Goal: Task Accomplishment & Management: Use online tool/utility

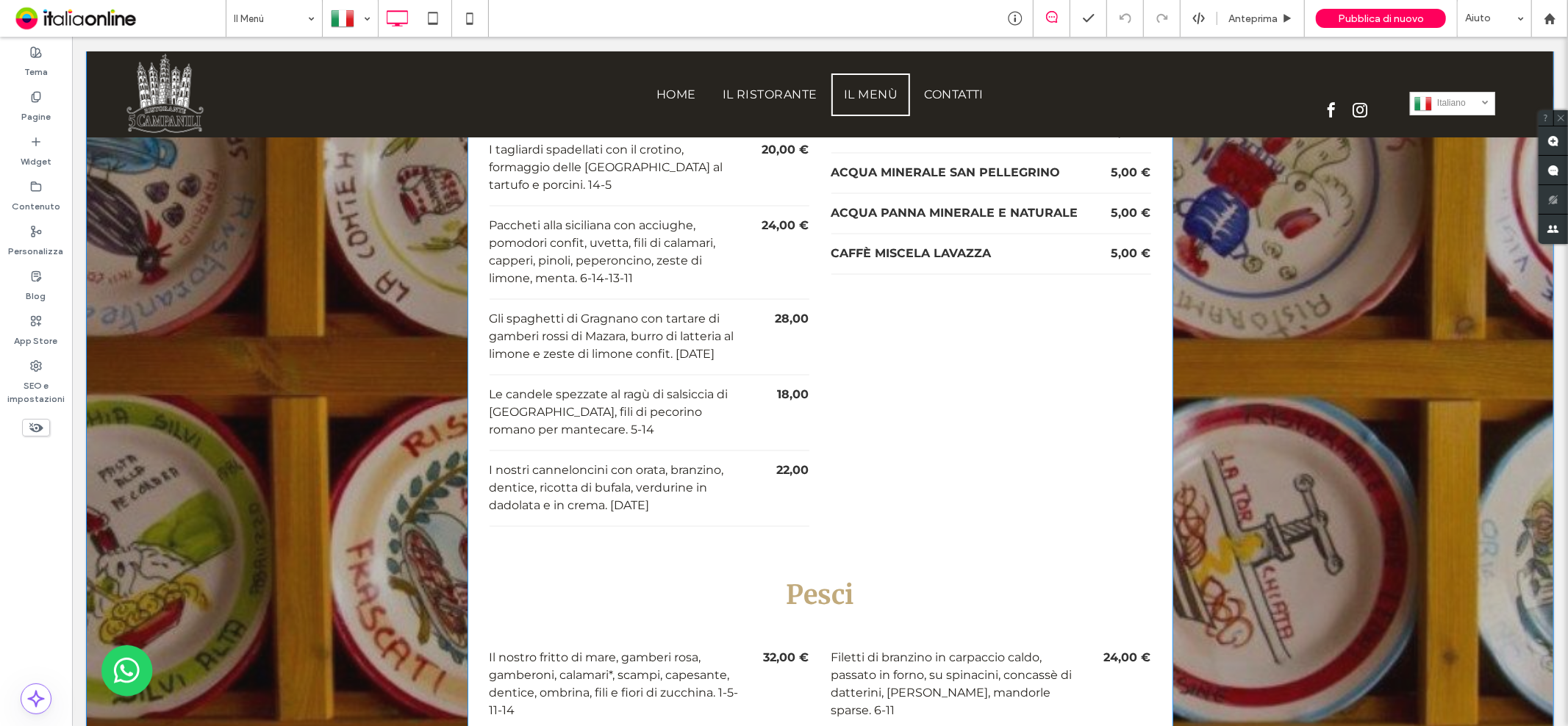
scroll to position [2353, 0]
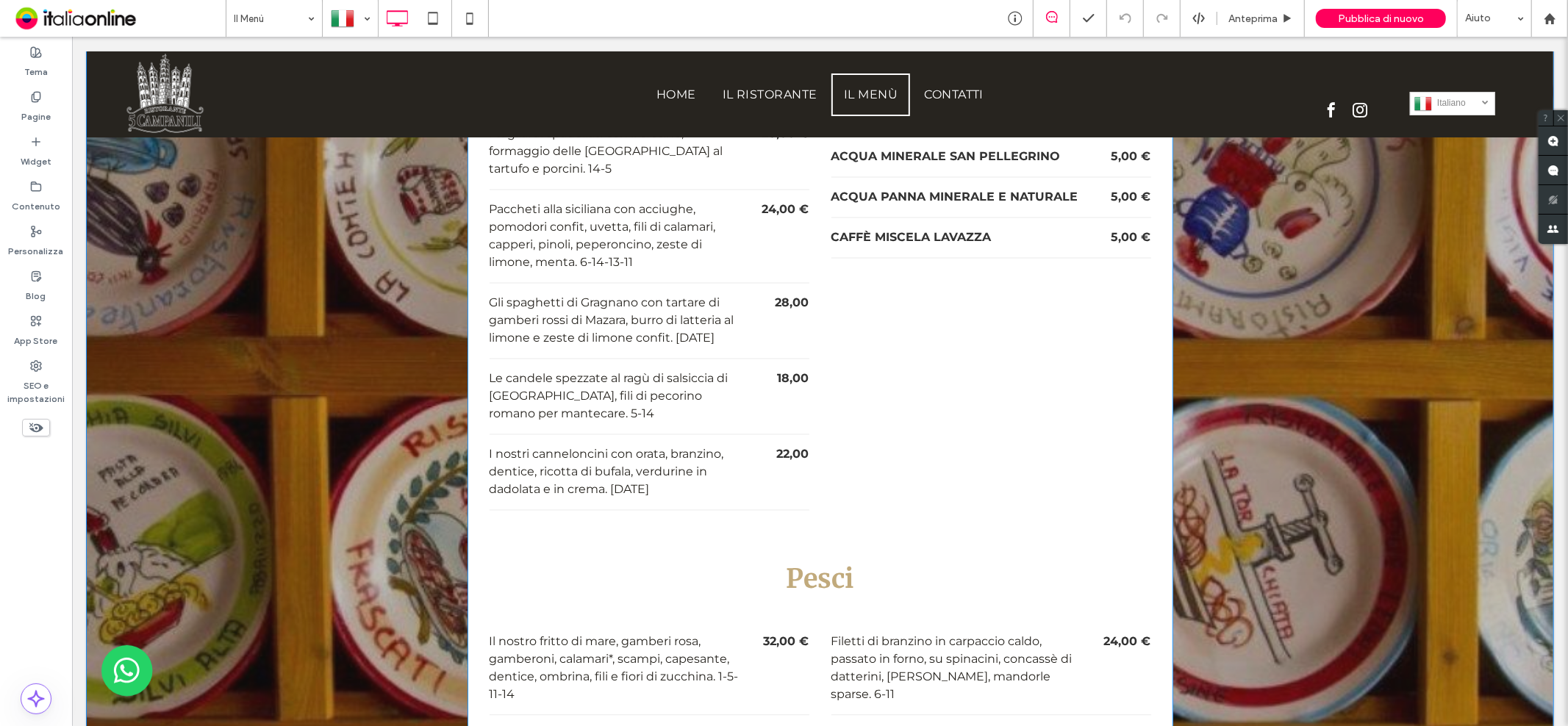
click at [922, 228] on div "CAFFÈ MISCELA LAVAZZA" at bounding box center [957, 237] width 253 height 18
click at [1128, 235] on div "5,00 €" at bounding box center [1118, 237] width 64 height 18
click at [1122, 238] on div "5,00 €" at bounding box center [1118, 237] width 64 height 18
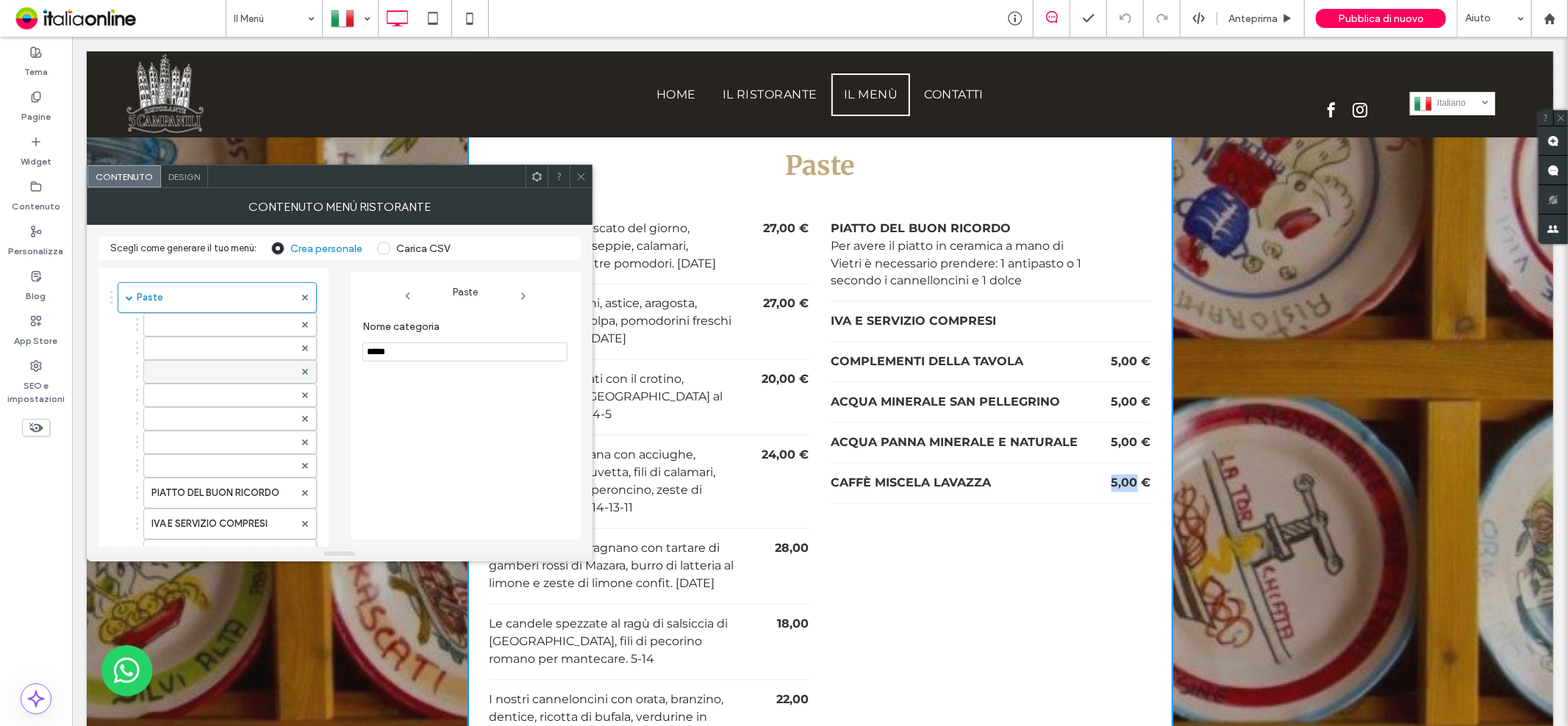
scroll to position [245, 0]
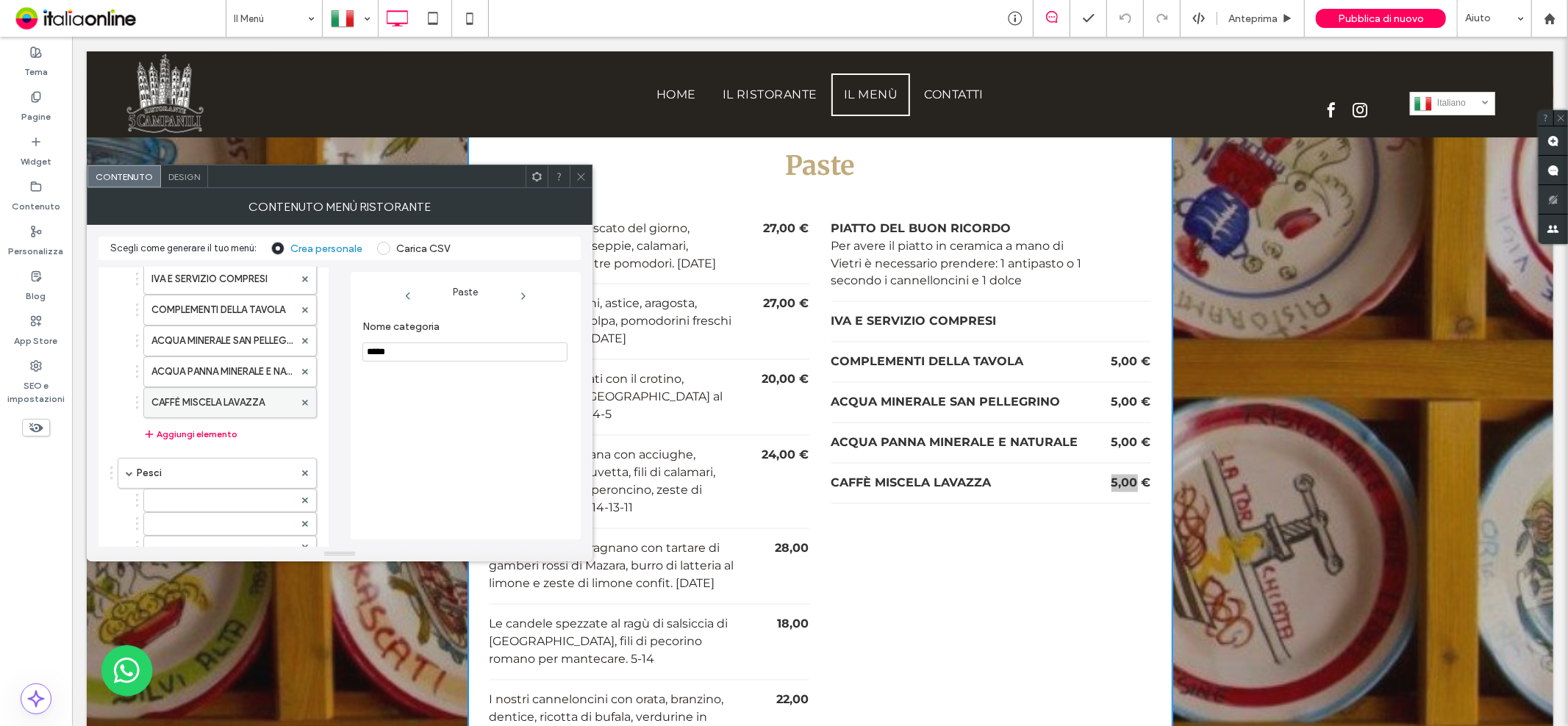
click at [185, 401] on label "CAFFÈ MISCELA LAVAZZA" at bounding box center [223, 403] width 143 height 30
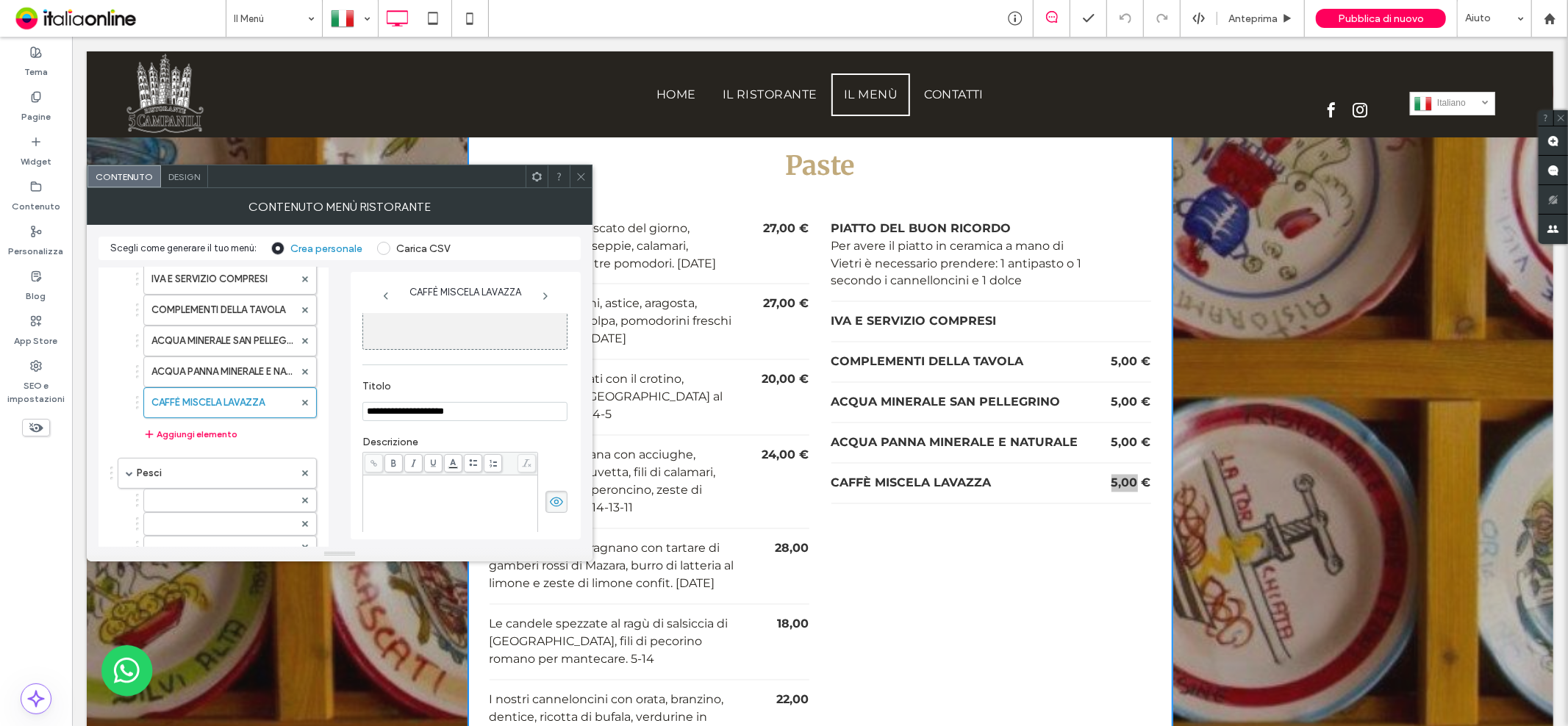
scroll to position [159, 0]
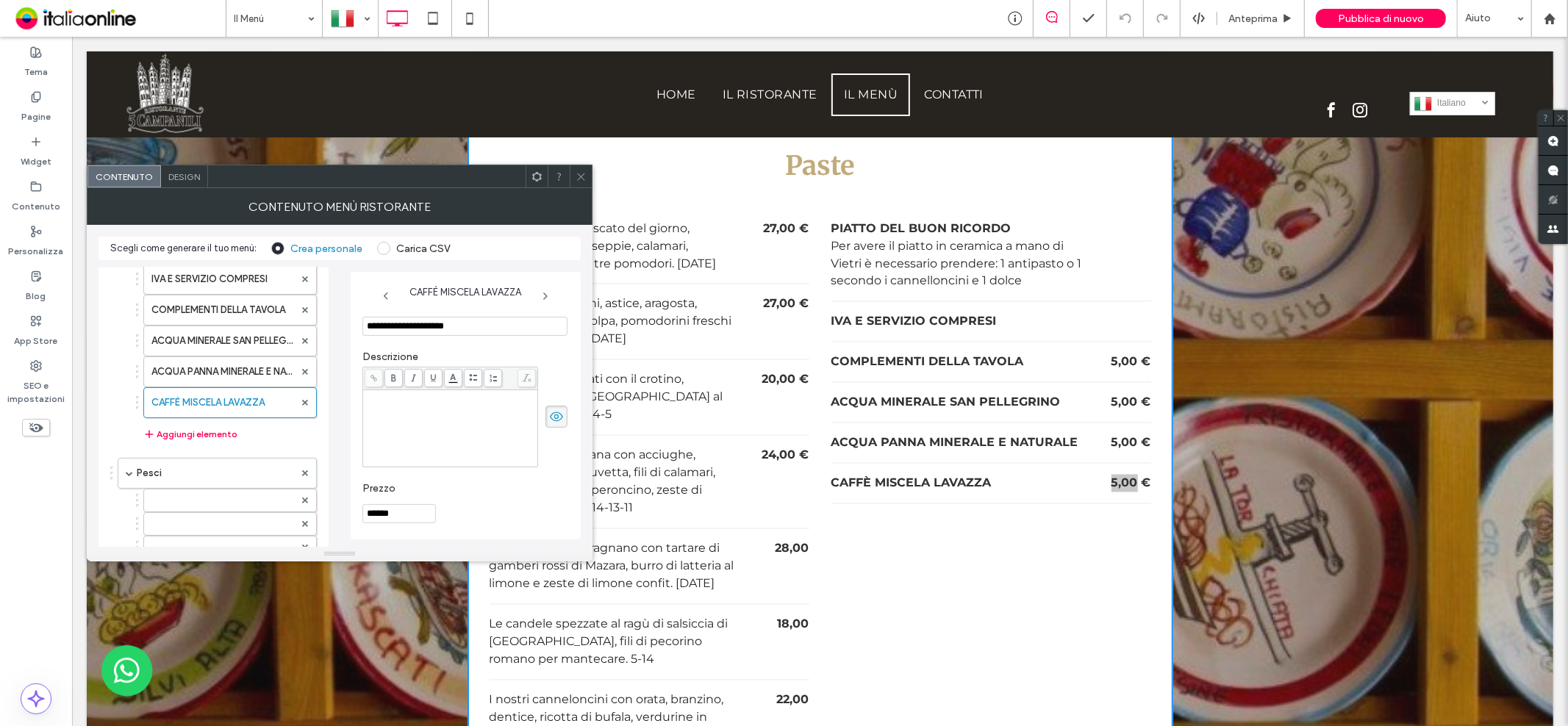
click at [371, 510] on input "******" at bounding box center [399, 513] width 73 height 19
type input "******"
click at [581, 171] on icon at bounding box center [581, 176] width 11 height 11
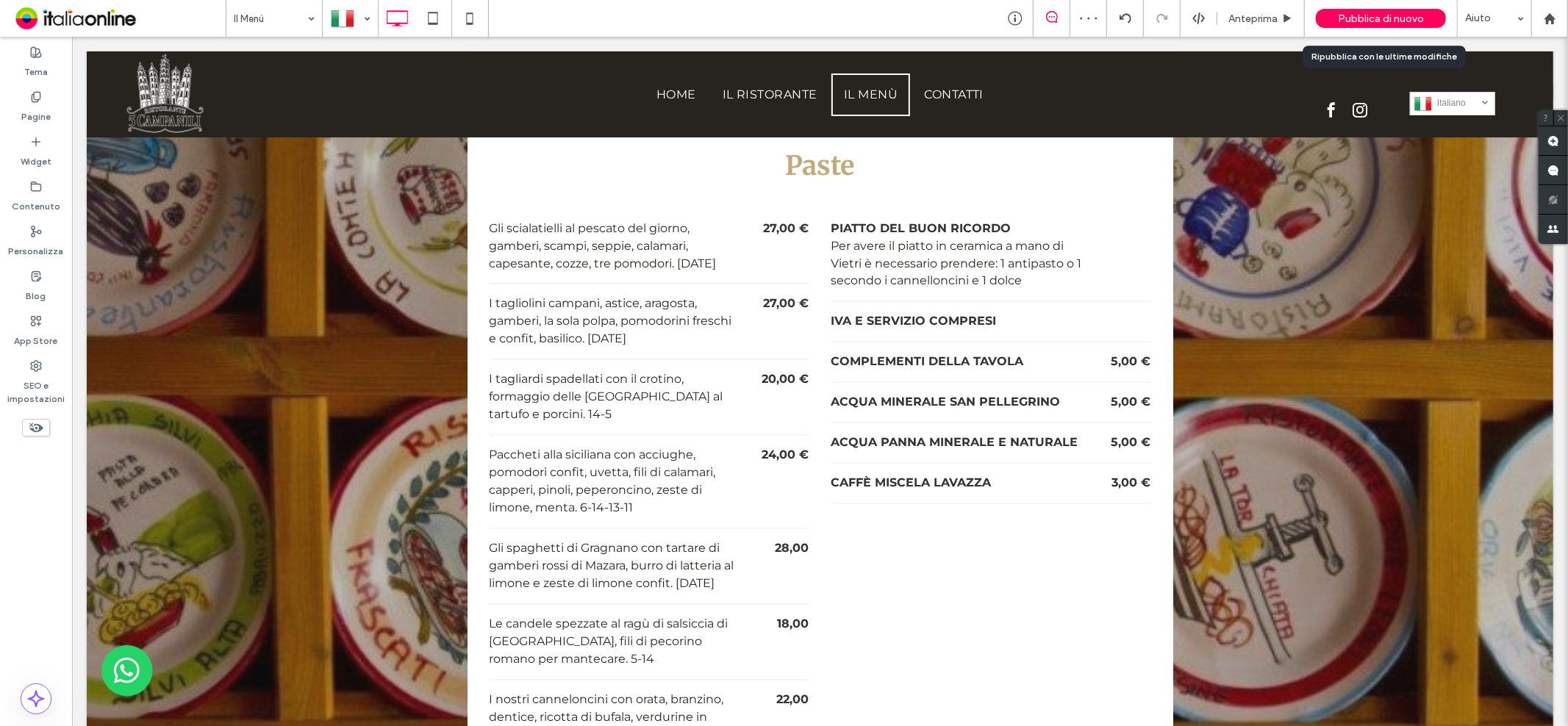
click at [1332, 16] on div "Pubblica di nuovo" at bounding box center [1381, 18] width 130 height 19
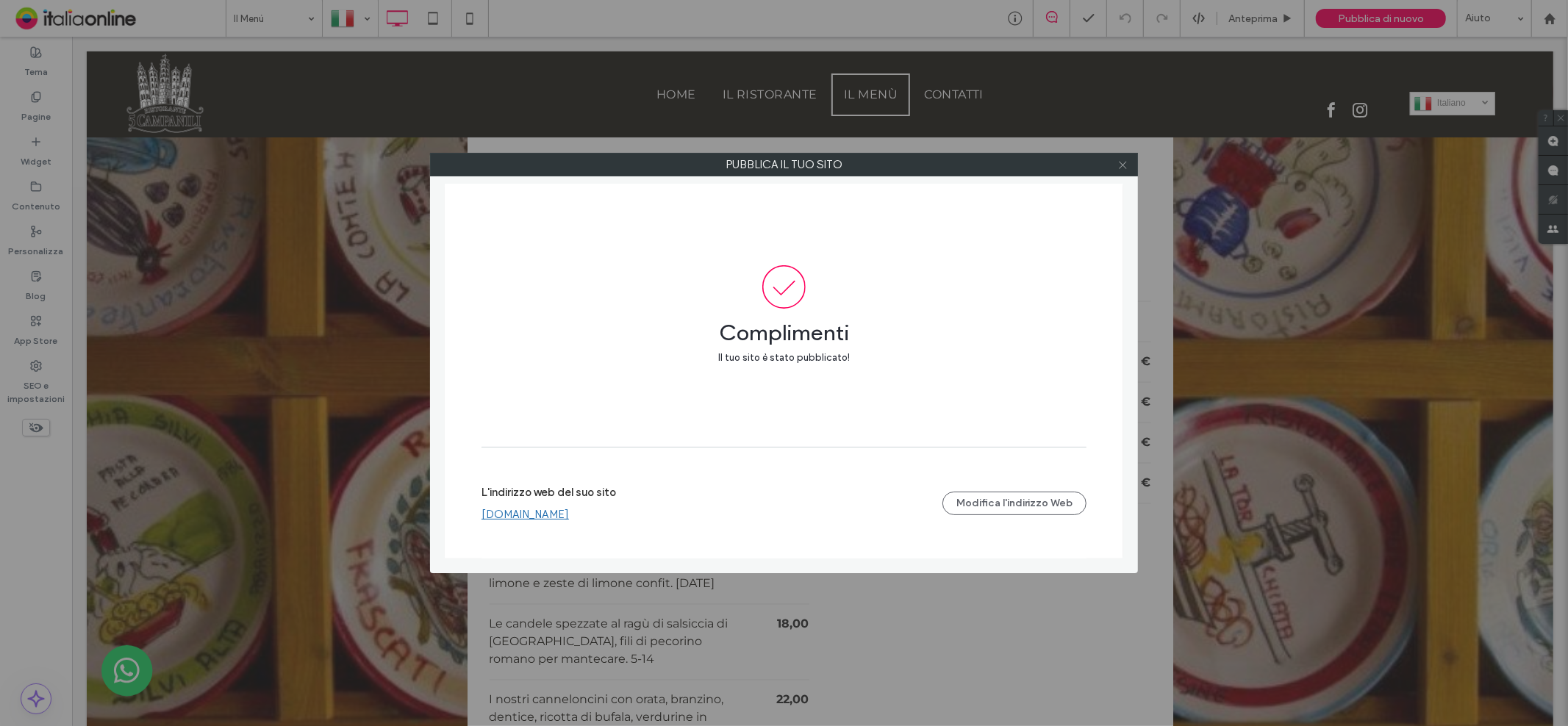
click at [1123, 162] on icon at bounding box center [1123, 165] width 11 height 11
